Goal: Information Seeking & Learning: Learn about a topic

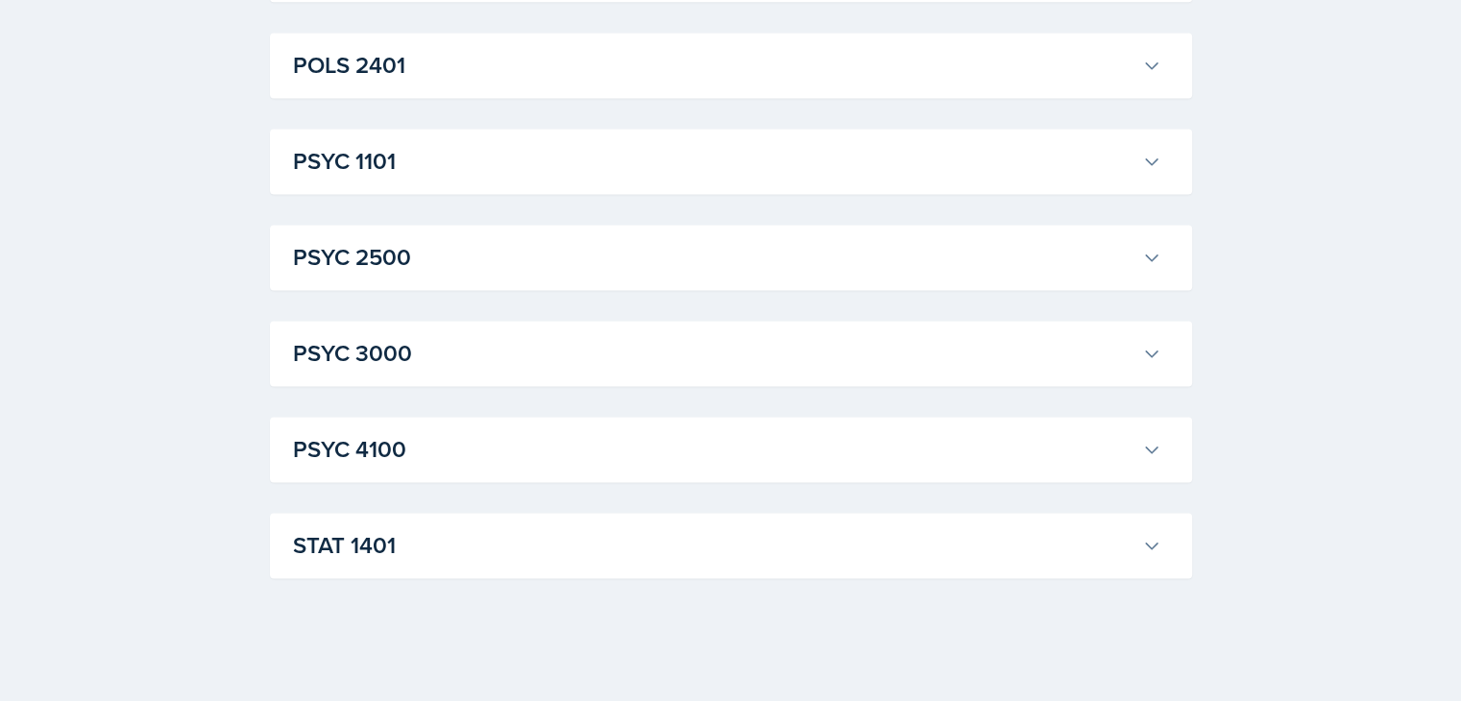
scroll to position [3960, 0]
click at [293, 83] on h3 "POLS 2401" at bounding box center [714, 65] width 842 height 35
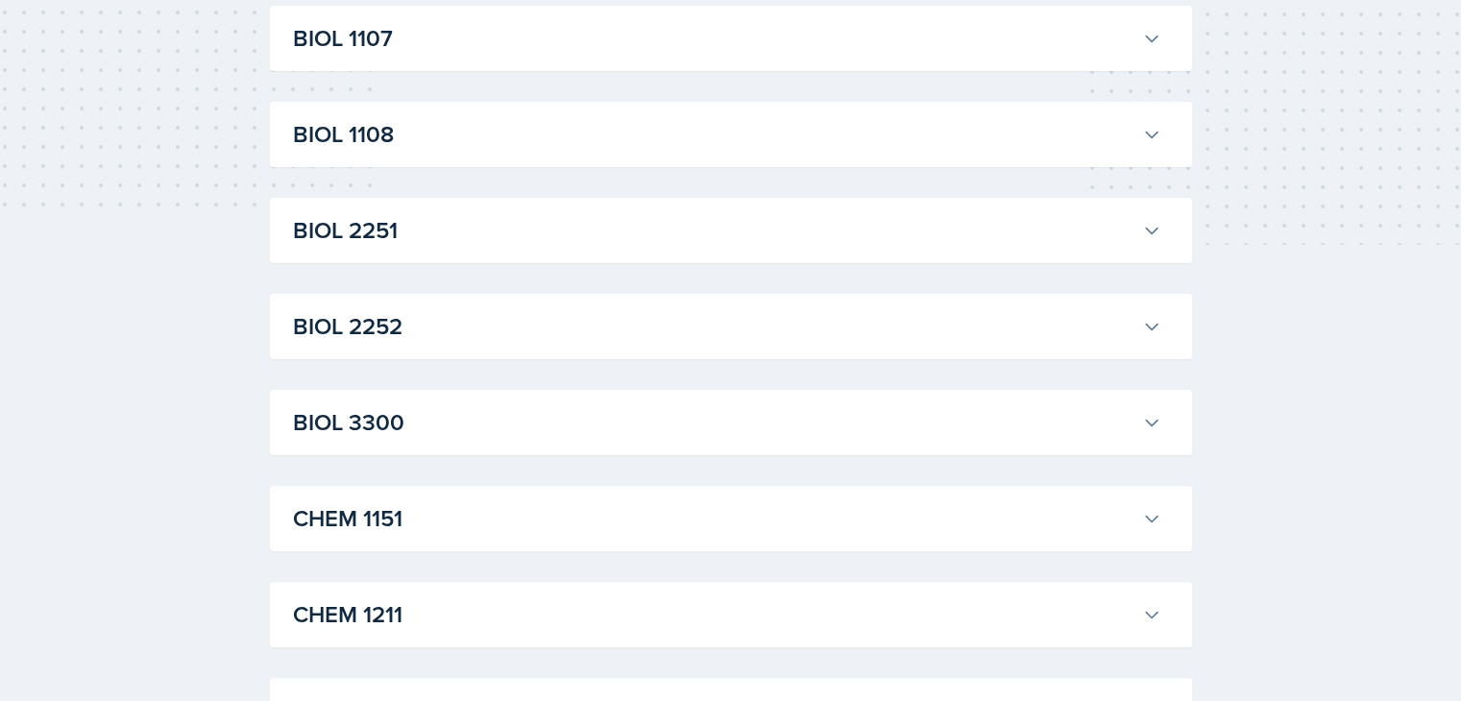
scroll to position [0, 0]
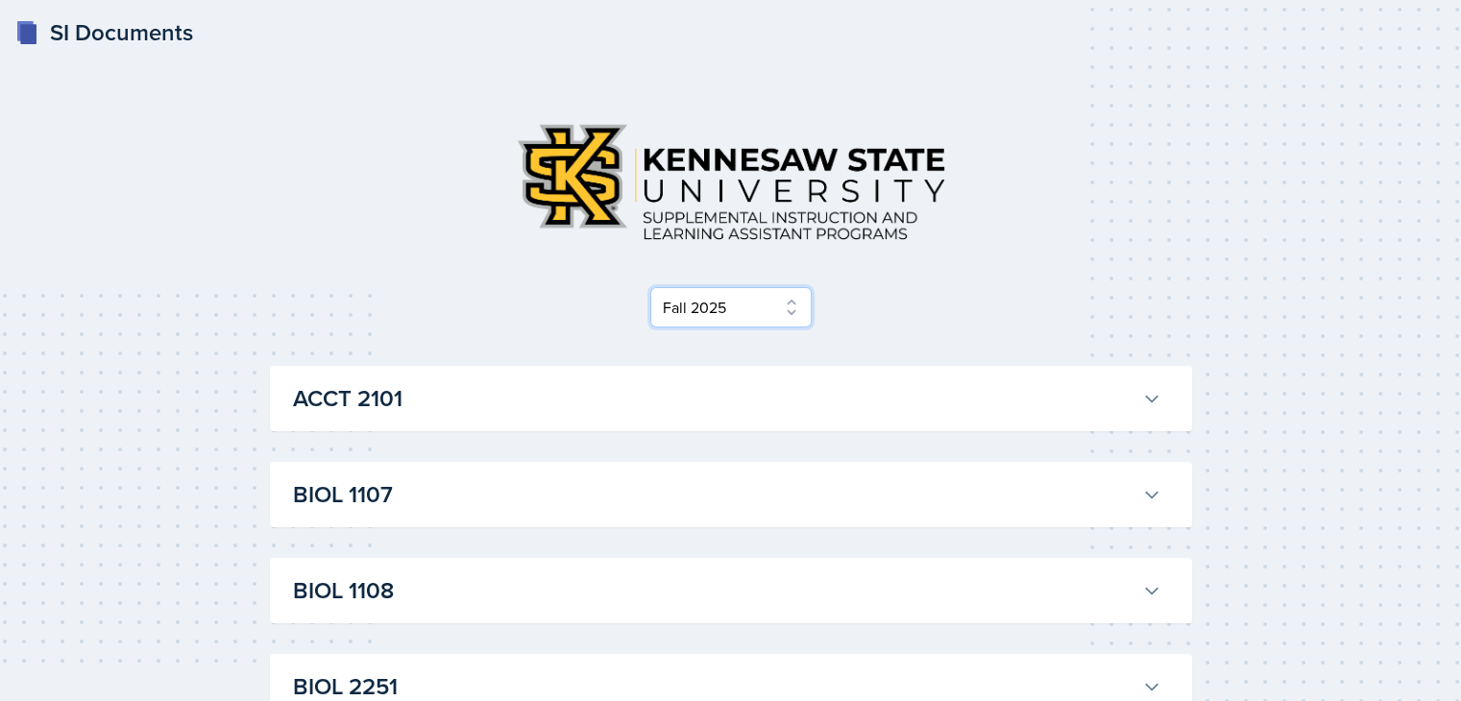
click at [748, 328] on select "Select Semester Fall 2025 Summer 2025 Spring 2025 Fall 2024 Summer 2024 Spring …" at bounding box center [730, 307] width 161 height 40
click at [650, 328] on select "Select Semester Fall 2025 Summer 2025 Spring 2025 Fall 2024 Summer 2024 Spring …" at bounding box center [730, 307] width 161 height 40
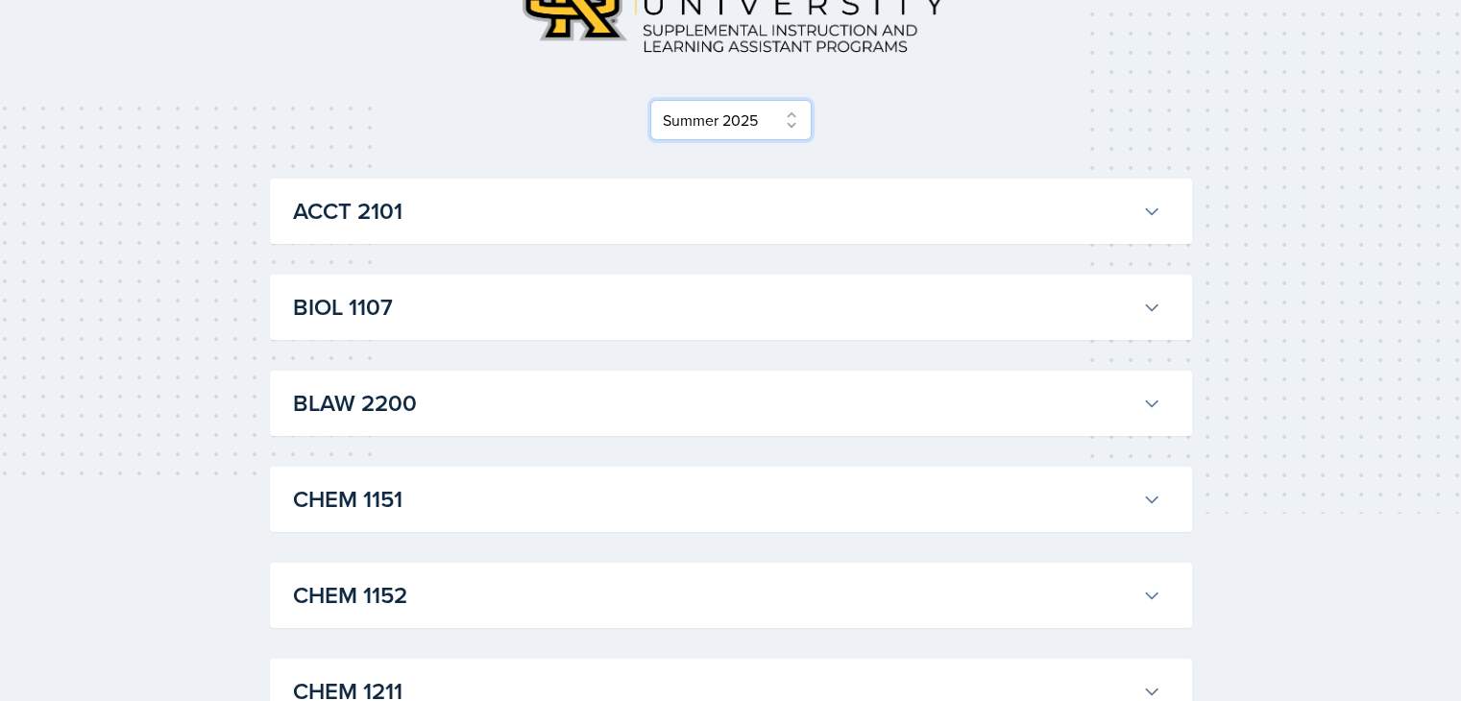
scroll to position [188, 0]
click at [698, 139] on select "Select Semester Fall 2025 Summer 2025 Spring 2025 Fall 2024 Summer 2024 Spring …" at bounding box center [730, 119] width 161 height 40
click at [650, 139] on select "Select Semester Fall 2025 Summer 2025 Spring 2025 Fall 2024 Summer 2024 Spring …" at bounding box center [730, 119] width 161 height 40
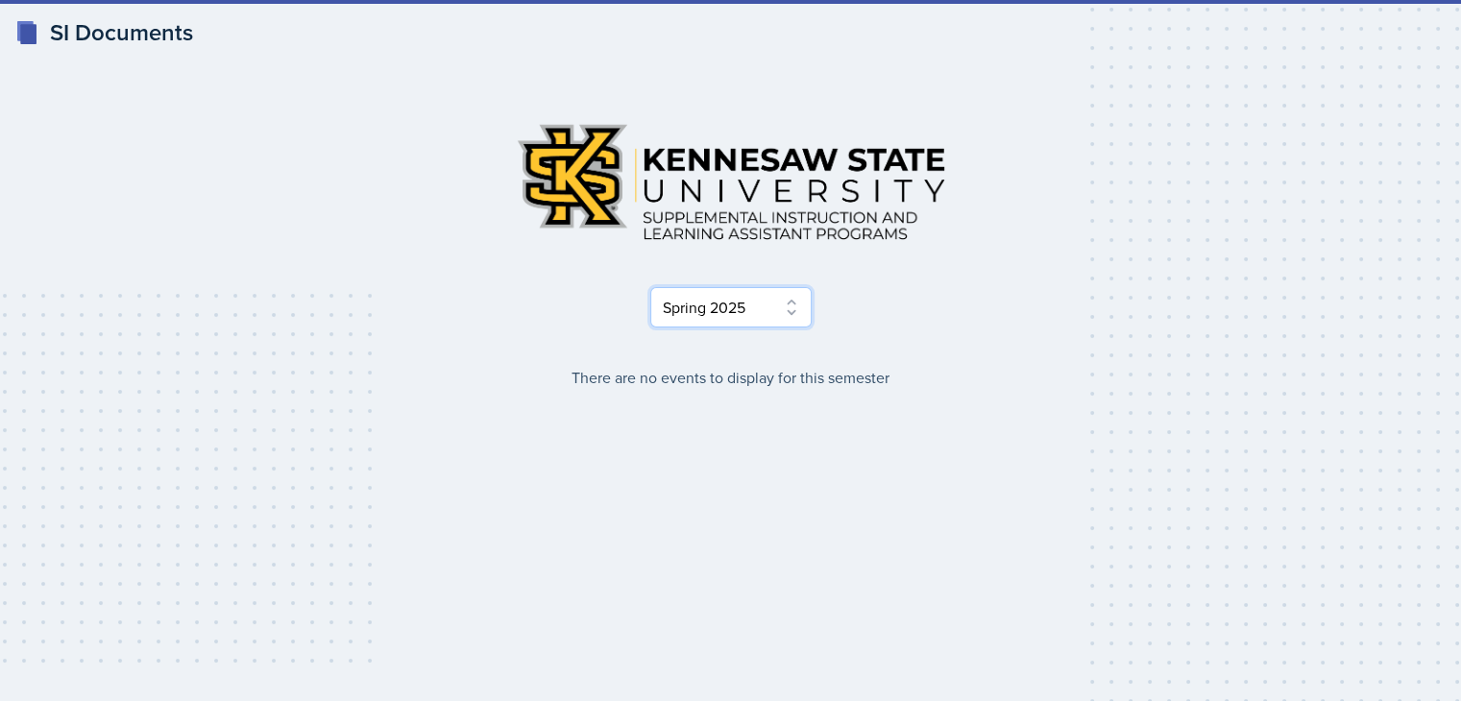
scroll to position [3, 0]
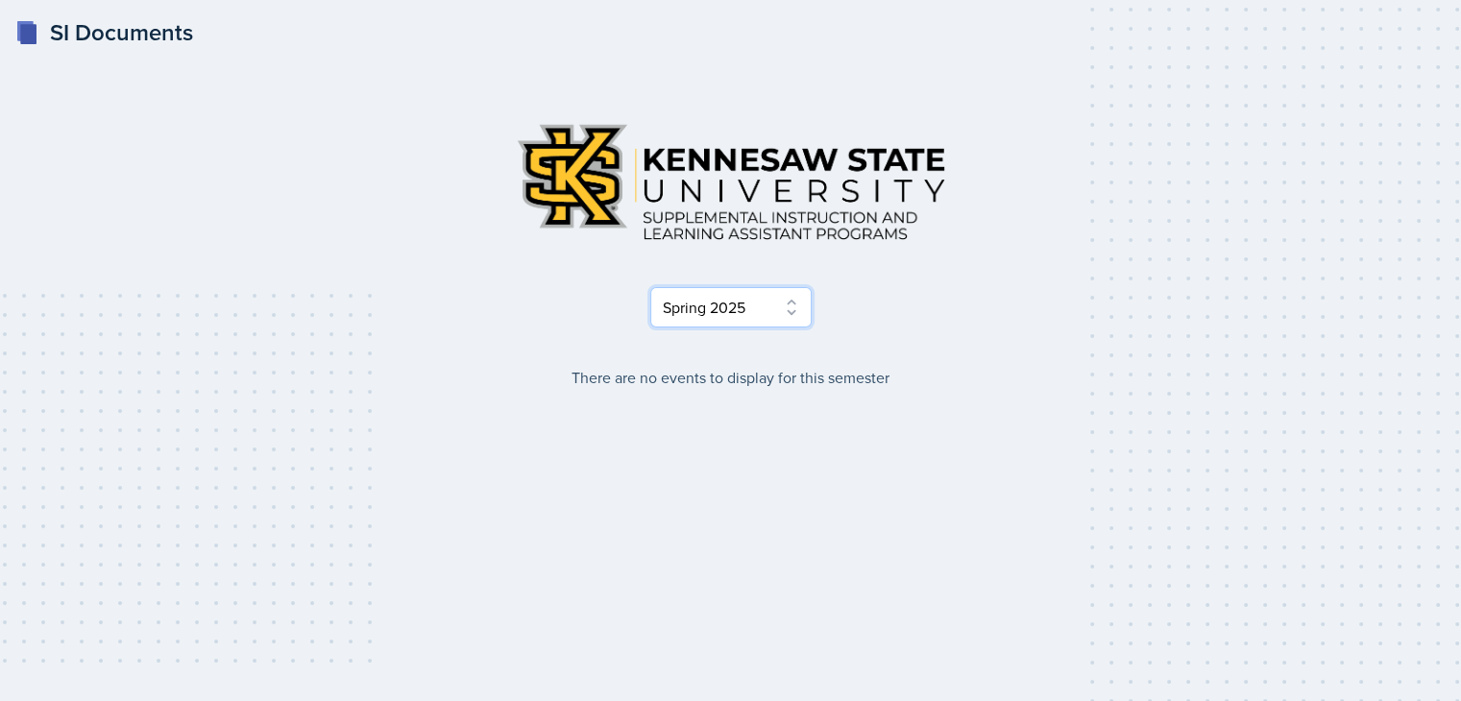
click at [740, 328] on select "Select Semester Fall 2025 Summer 2025 Spring 2025 Fall 2024 Summer 2024 Spring …" at bounding box center [730, 307] width 161 height 40
select select "2bed604d-1099-4043-b1bc-2365e8740244"
click at [650, 328] on select "Select Semester Fall 2025 Summer 2025 Spring 2025 Fall 2024 Summer 2024 Spring …" at bounding box center [730, 307] width 161 height 40
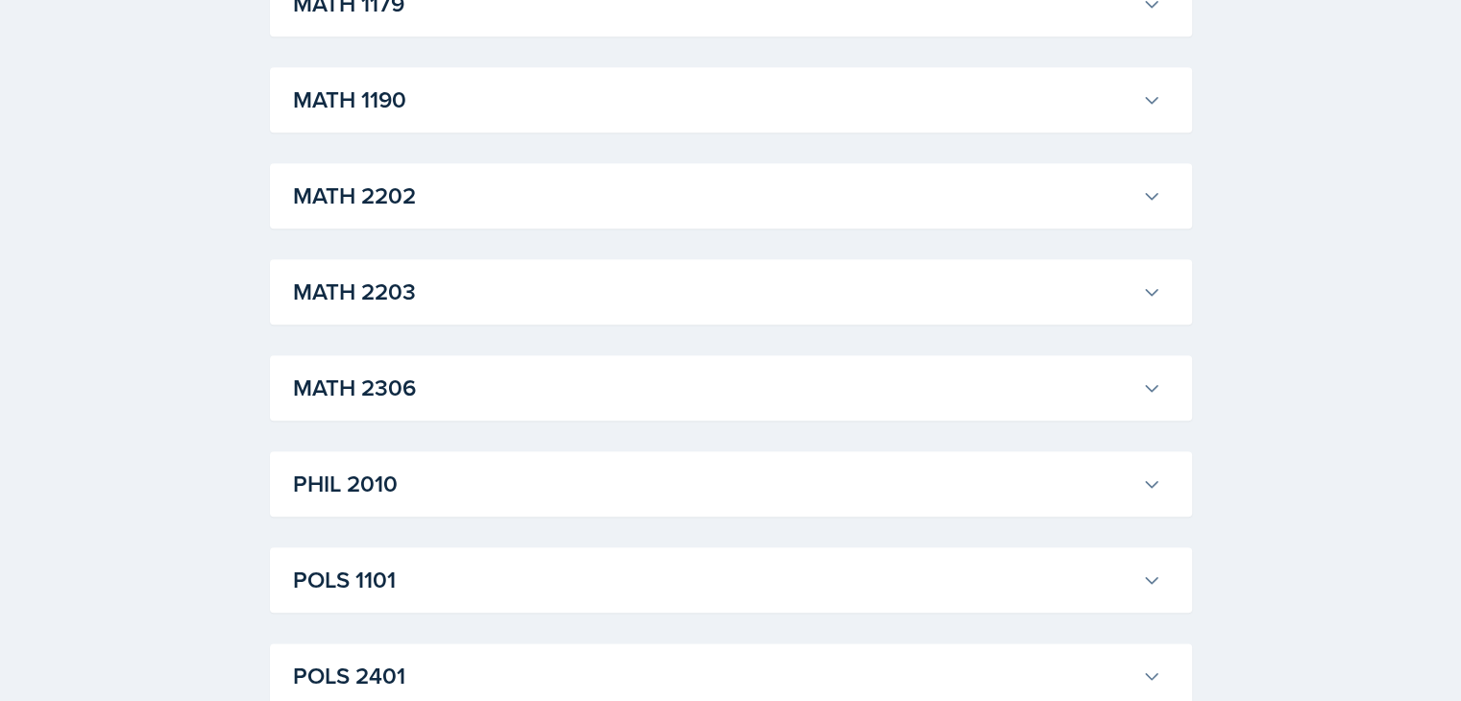
scroll to position [2125, 0]
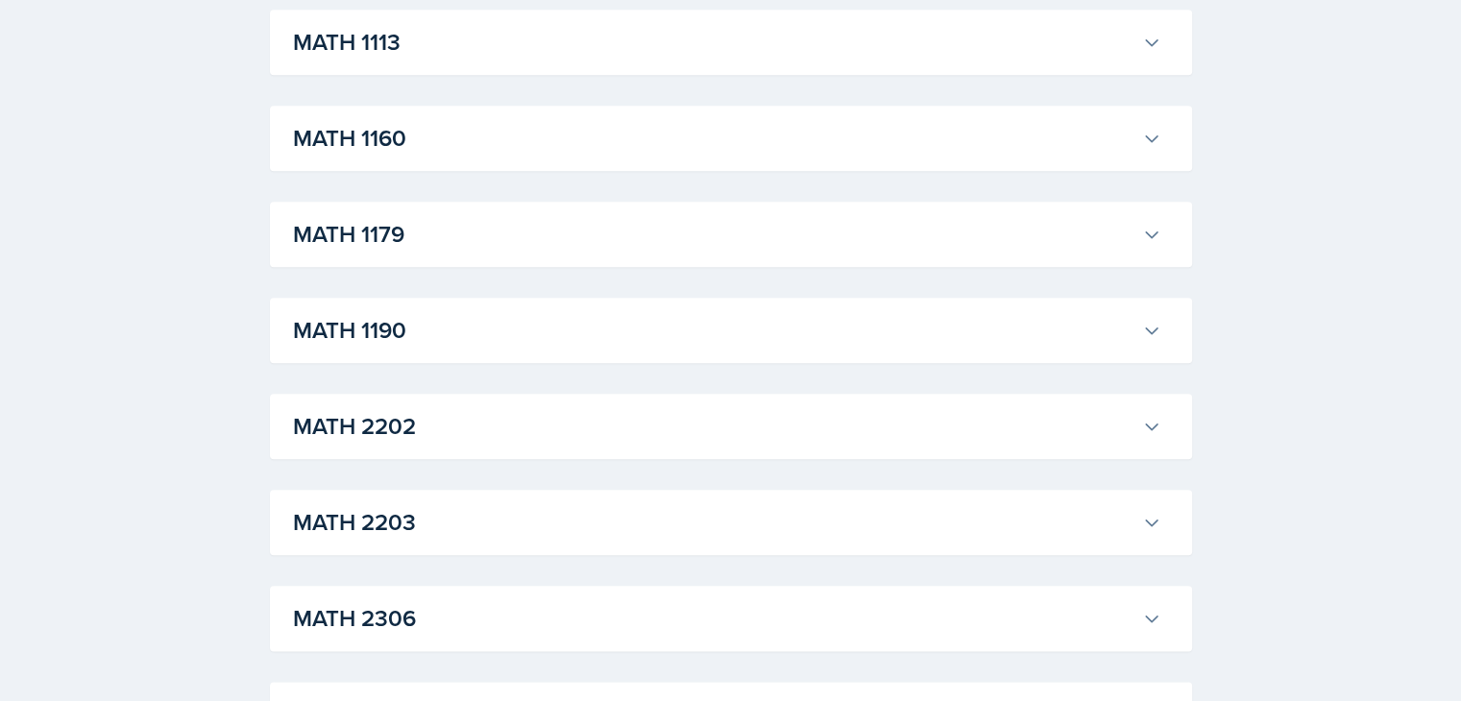
scroll to position [2129, 0]
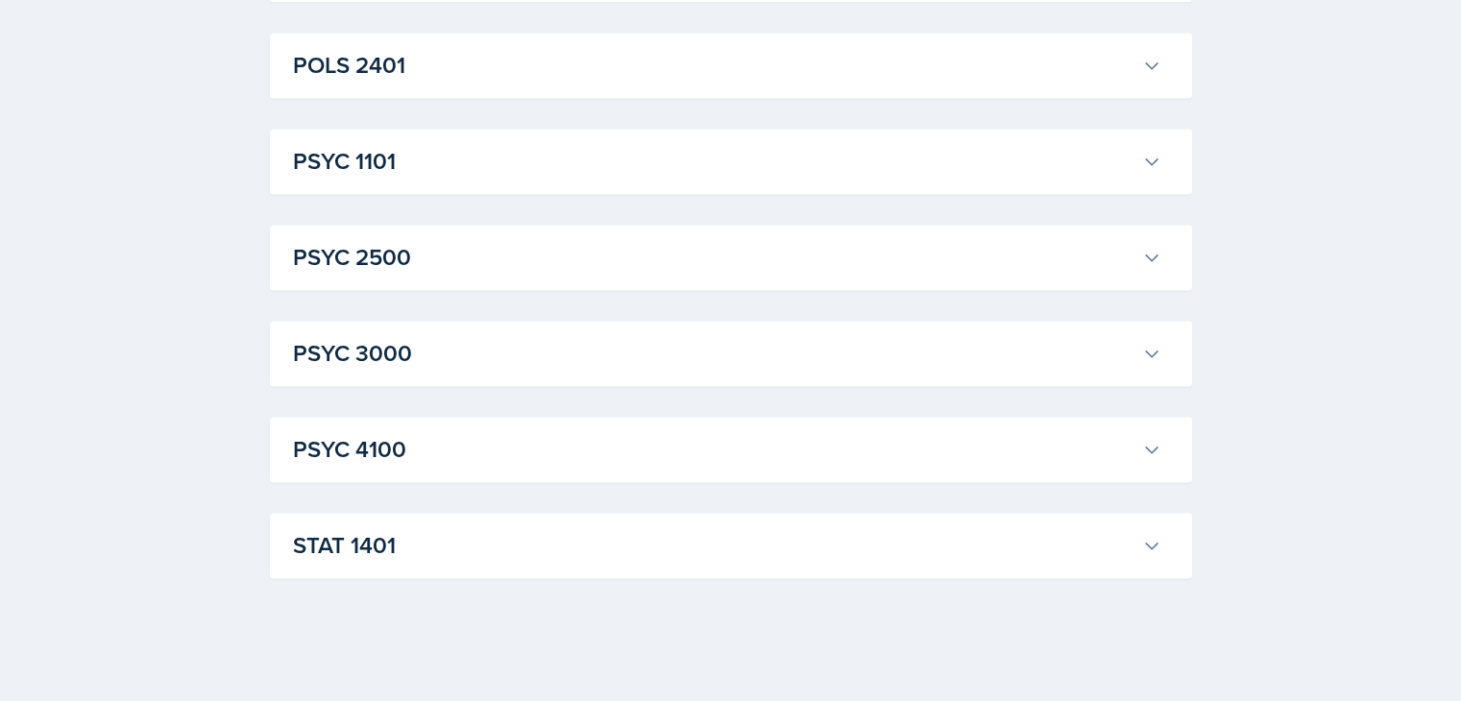
scroll to position [3952, 0]
click at [293, 83] on h3 "POLS 2401" at bounding box center [714, 65] width 842 height 35
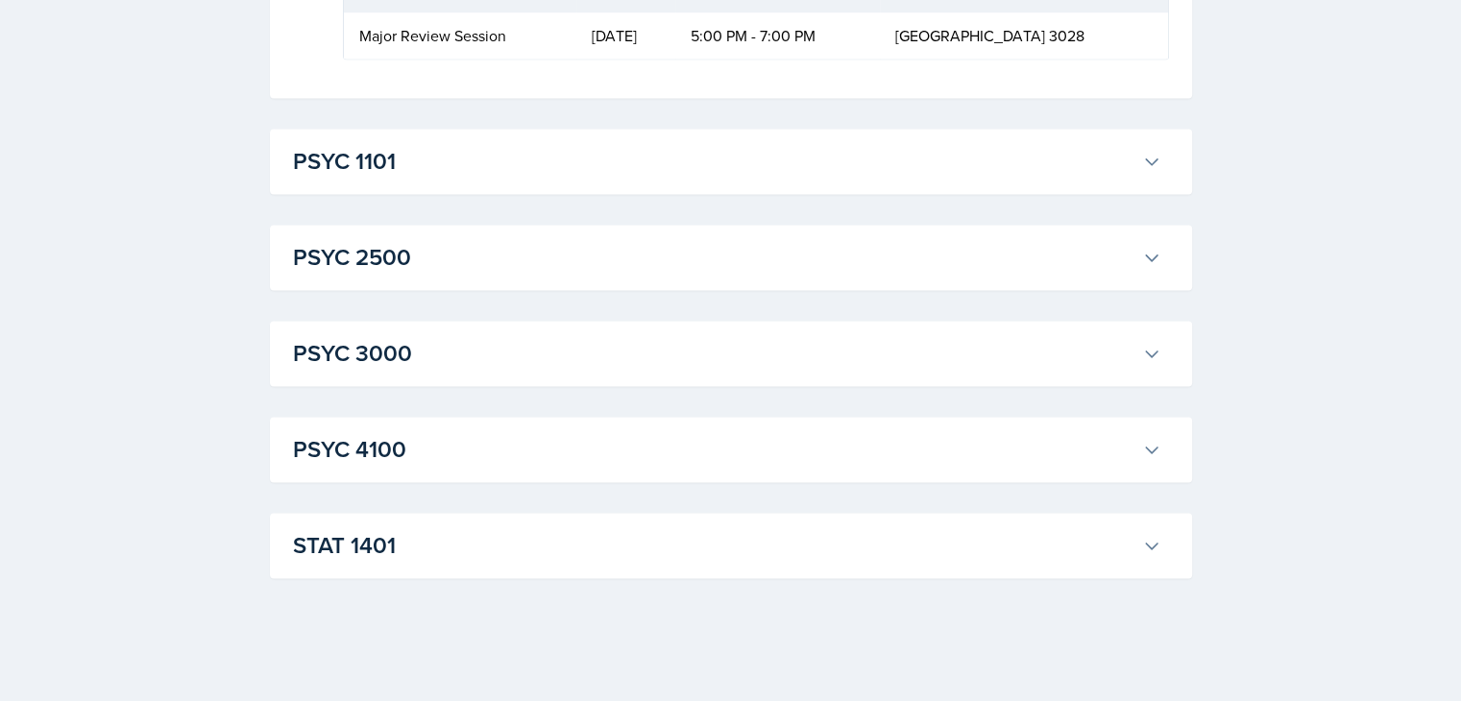
scroll to position [3827, 0]
click at [380, 528] on h3 "STAT 1401" at bounding box center [714, 545] width 842 height 35
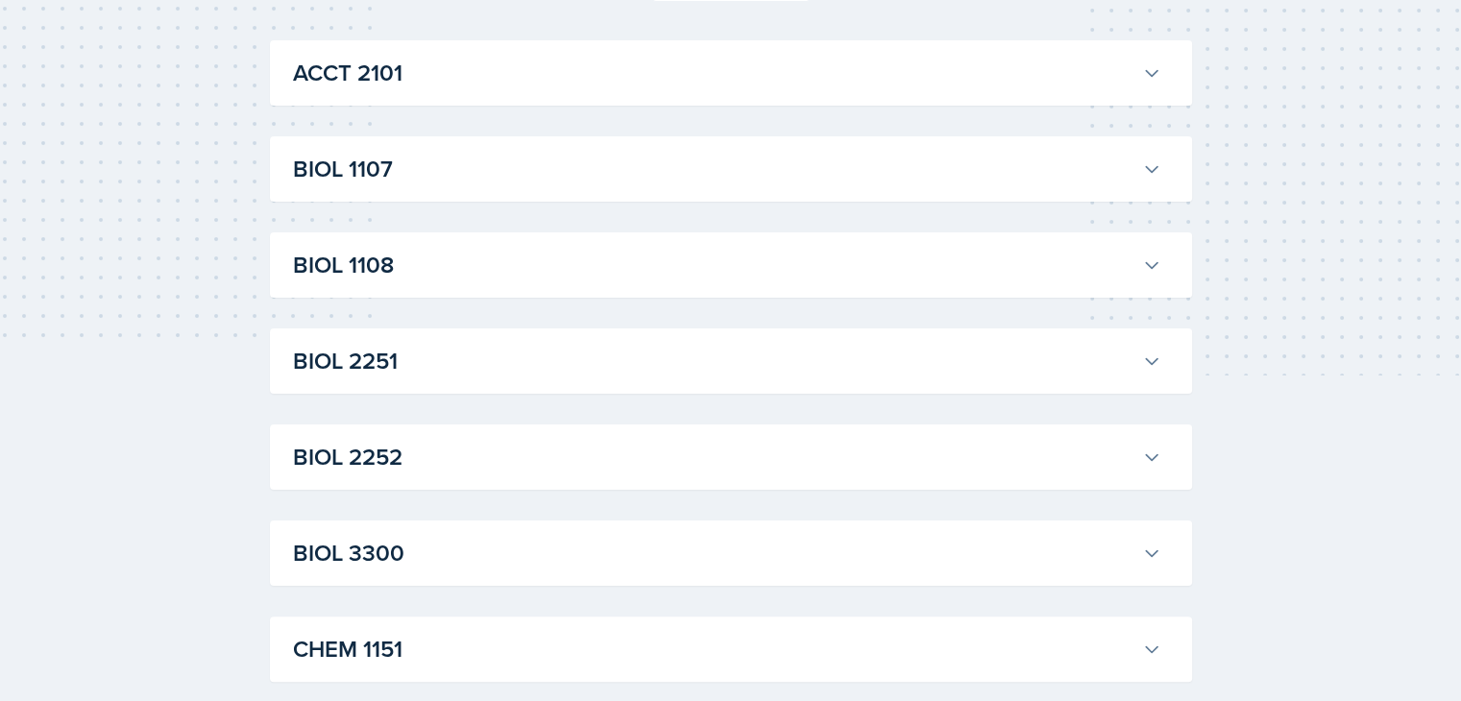
scroll to position [327, 0]
click at [293, 89] on h3 "ACCT 2101" at bounding box center [714, 72] width 842 height 35
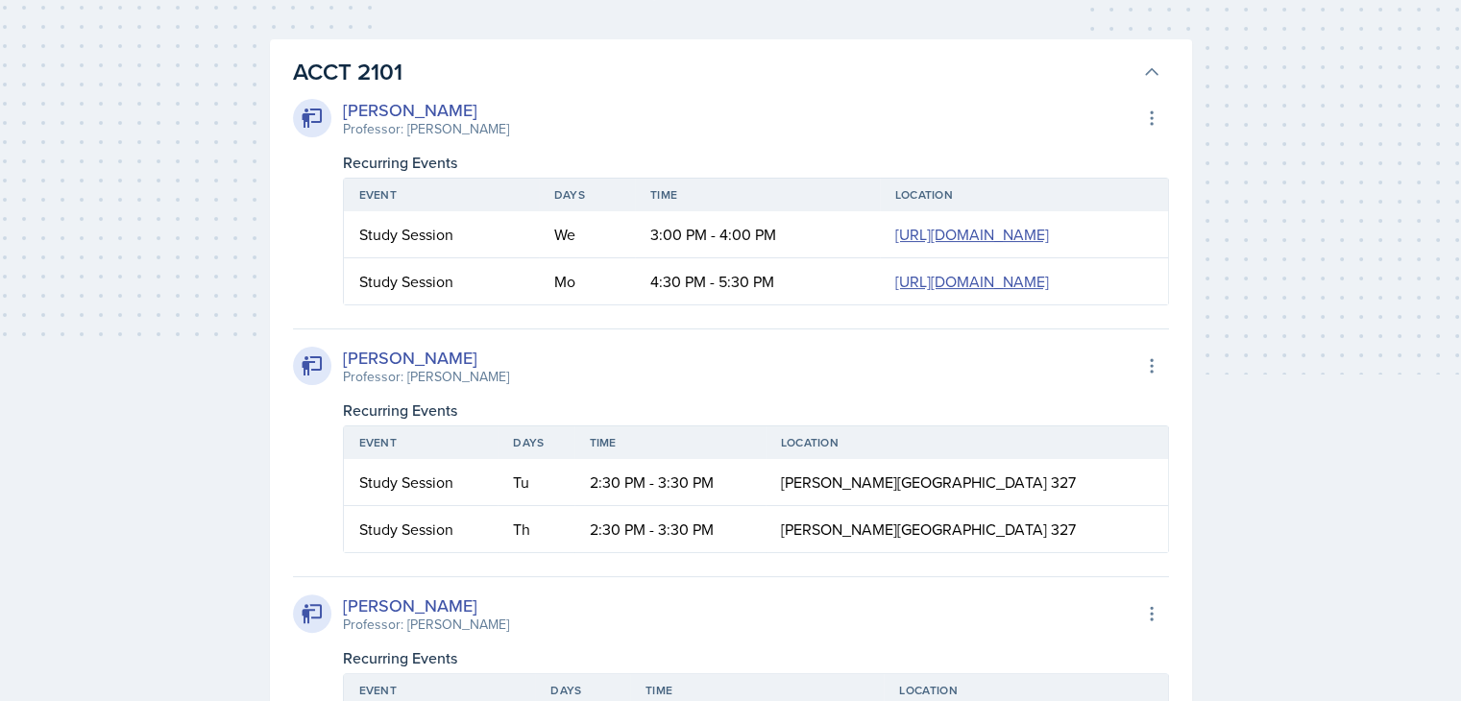
click at [464, 89] on h3 "ACCT 2101" at bounding box center [714, 72] width 842 height 35
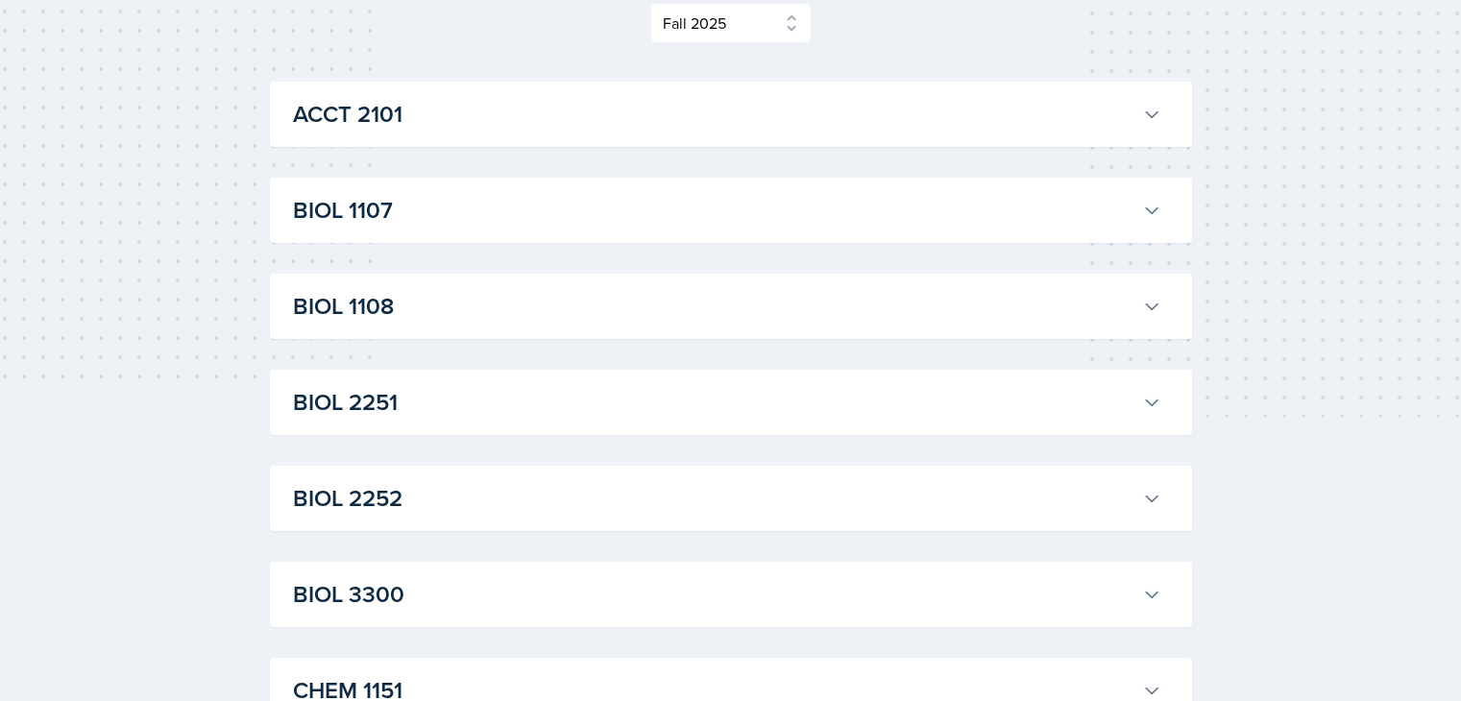
scroll to position [0, 0]
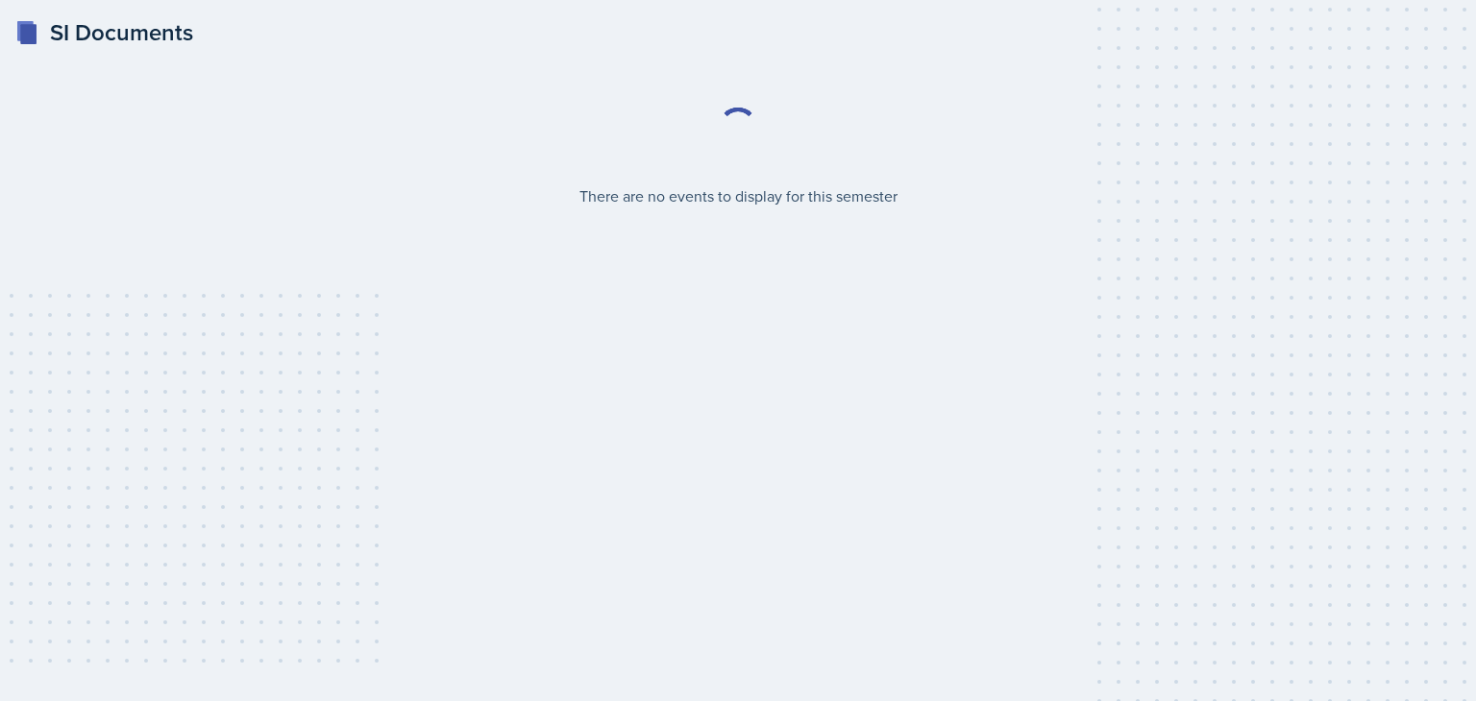
select select "2bed604d-1099-4043-b1bc-2365e8740244"
